Goal: Task Accomplishment & Management: Manage account settings

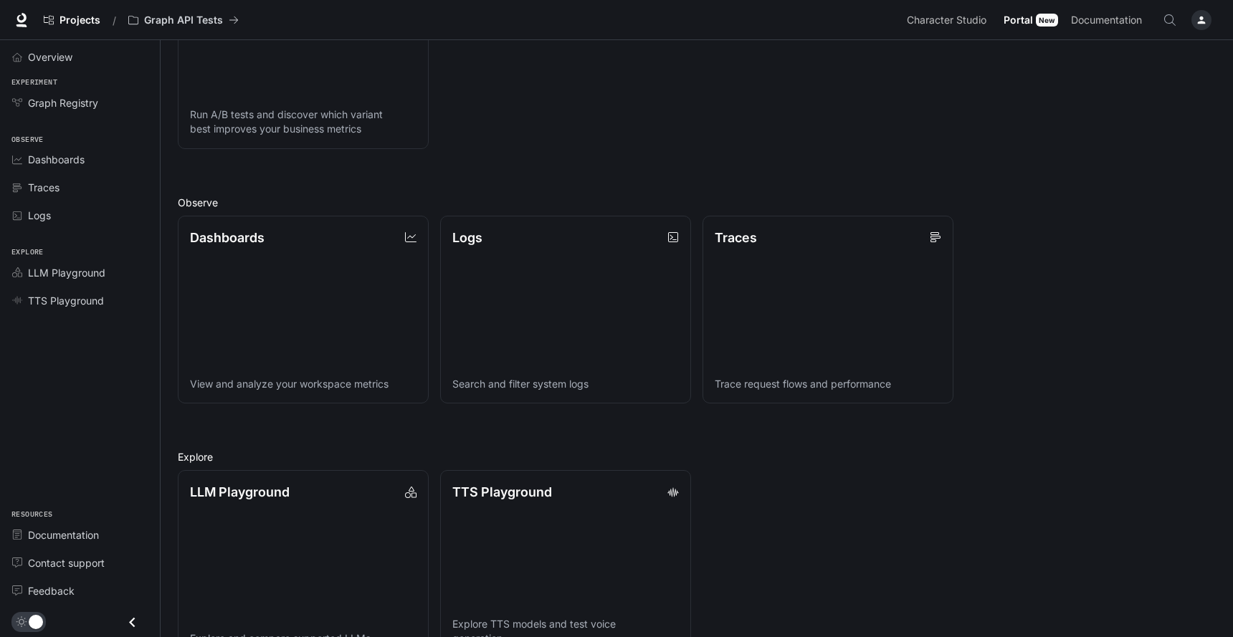
scroll to position [307, 0]
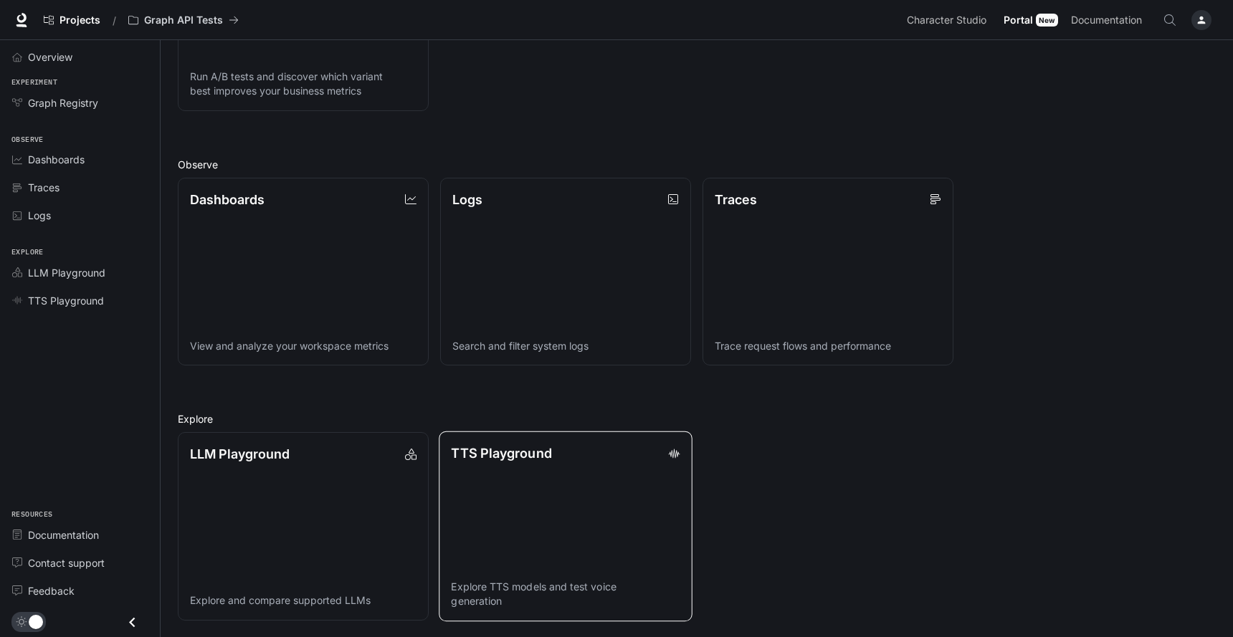
click at [544, 506] on link "TTS Playground Explore TTS models and test voice generation" at bounding box center [566, 526] width 254 height 190
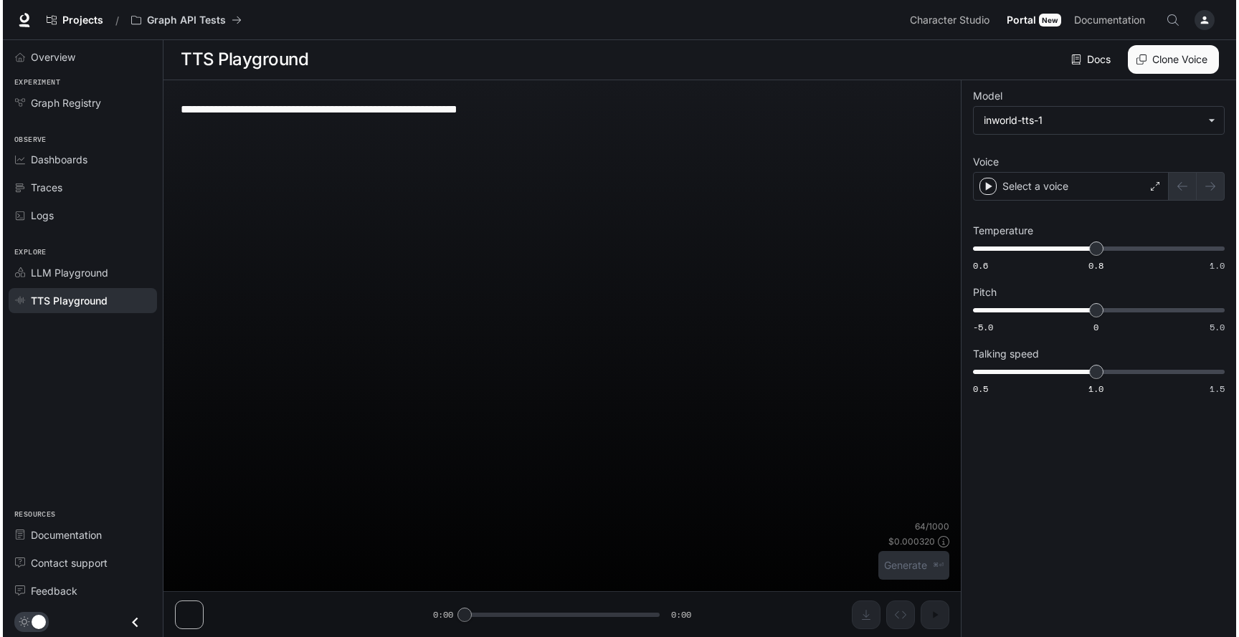
scroll to position [1, 0]
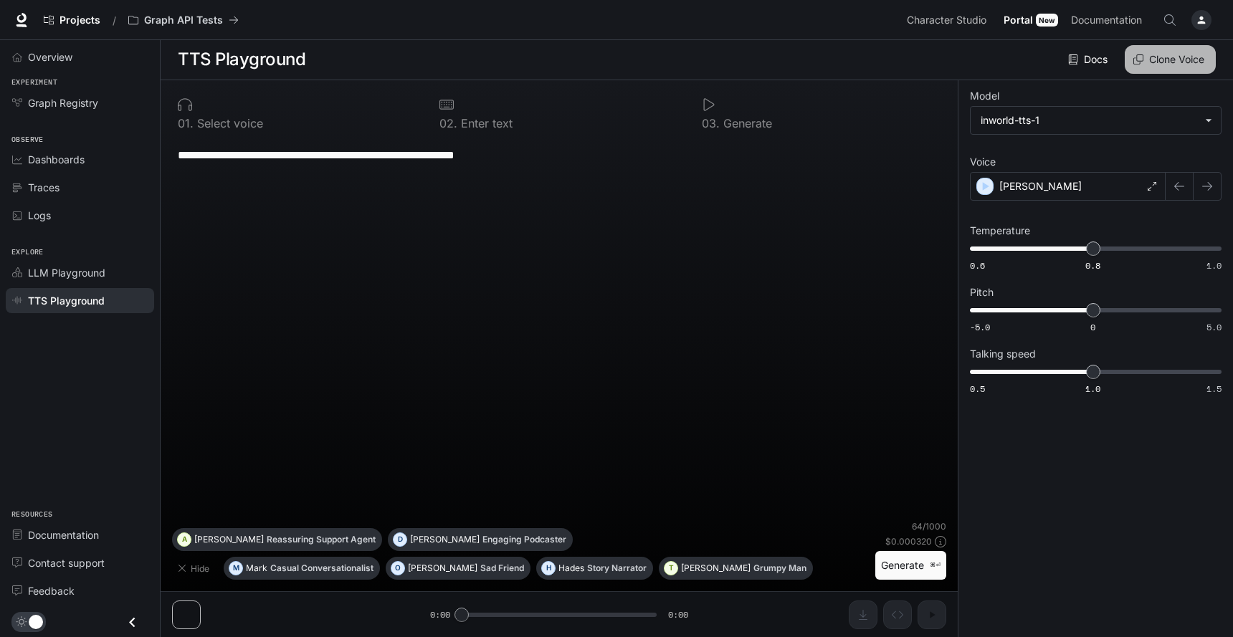
click at [1160, 57] on button "Clone Voice" at bounding box center [1170, 59] width 91 height 29
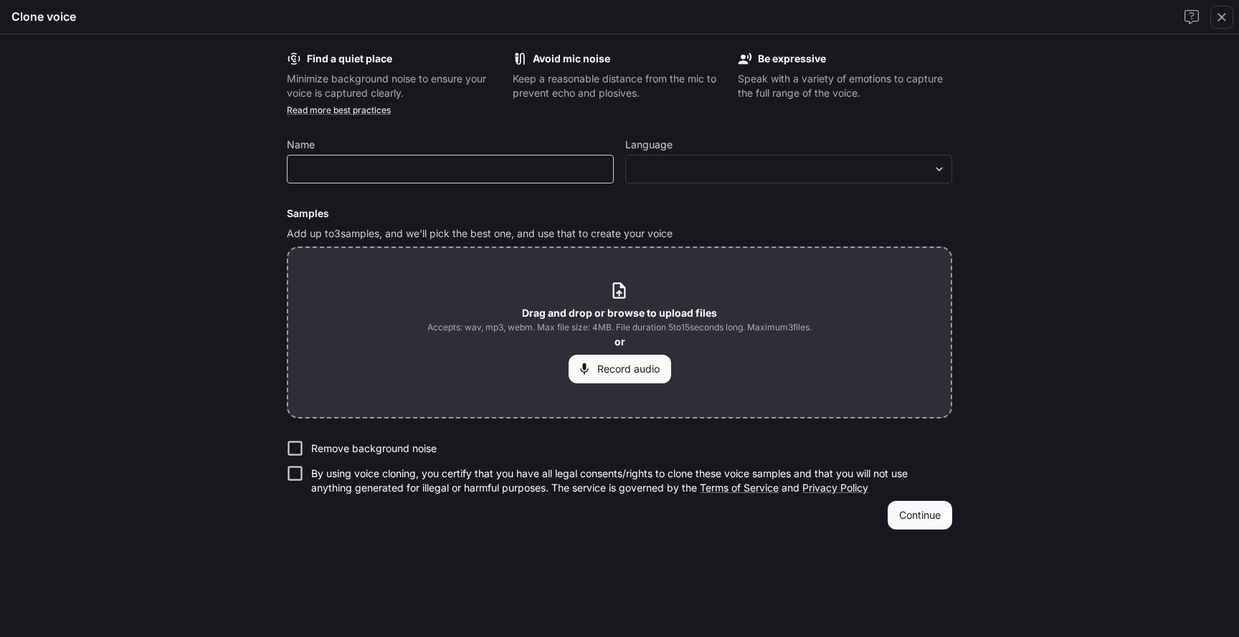
click at [576, 156] on div "​" at bounding box center [450, 169] width 327 height 29
type input "****"
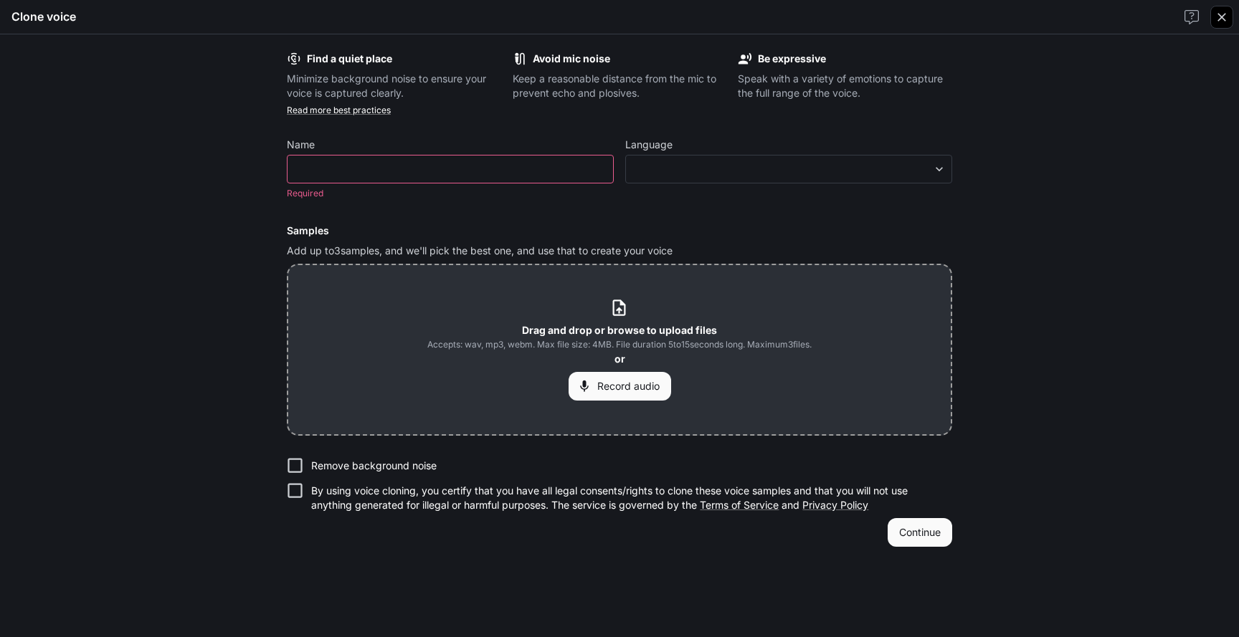
click at [1219, 16] on icon "button" at bounding box center [1221, 17] width 14 height 14
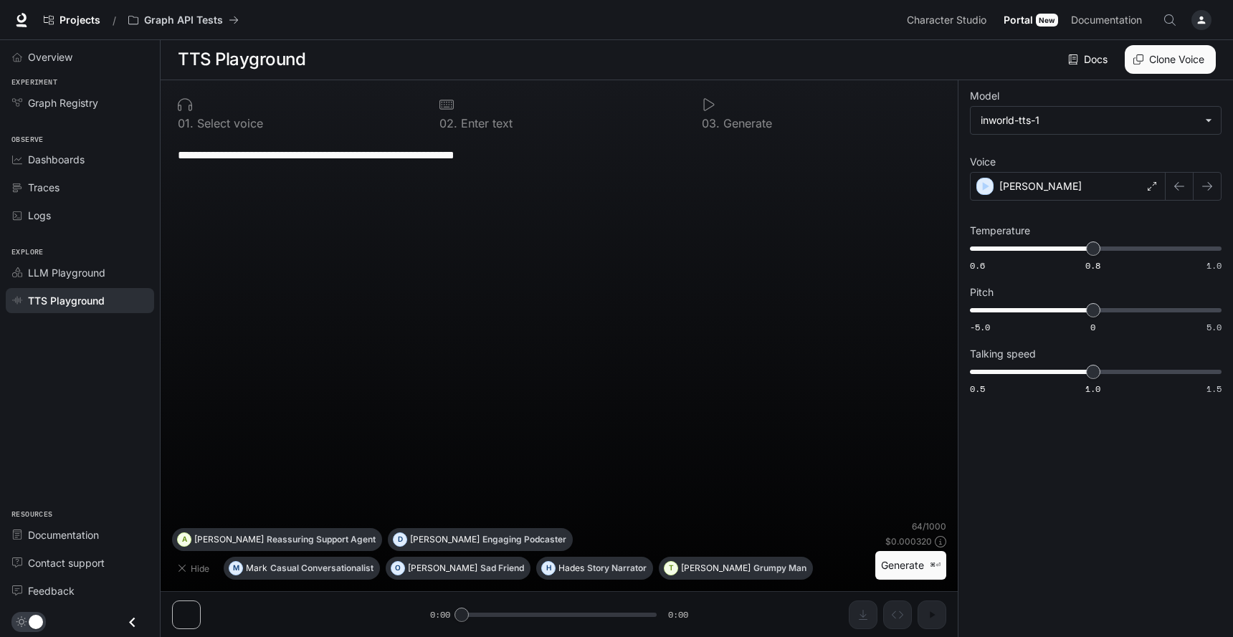
click at [1193, 17] on div "button" at bounding box center [1201, 20] width 20 height 20
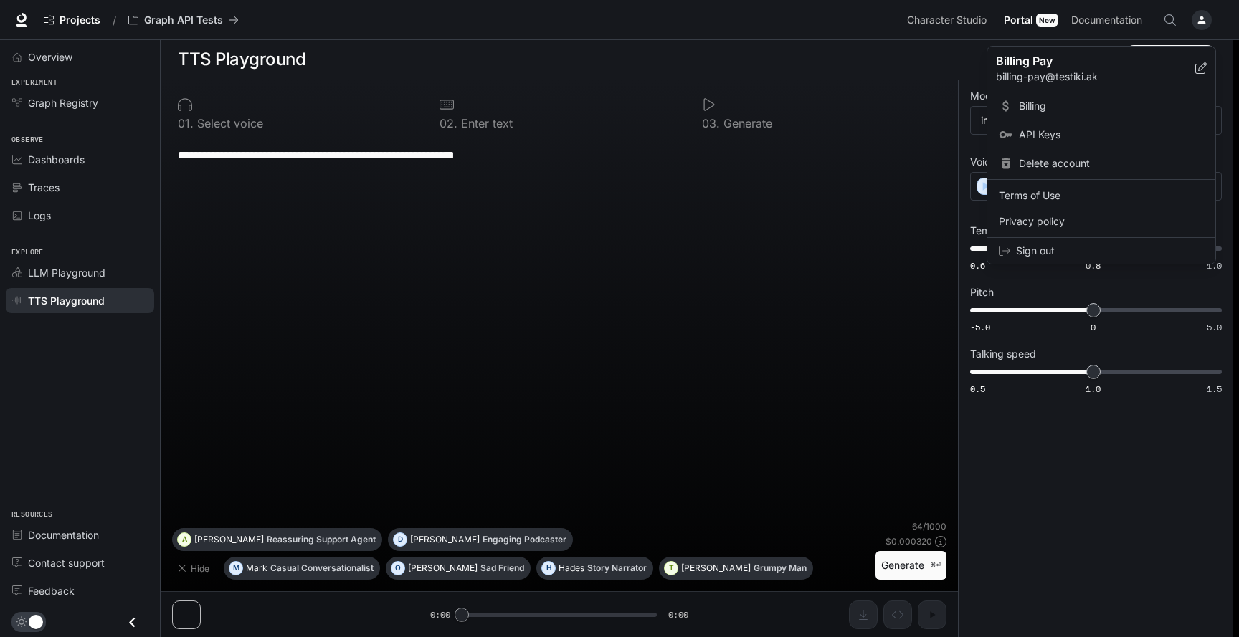
click at [1046, 245] on span "Sign out" at bounding box center [1110, 251] width 188 height 14
